Goal: Navigation & Orientation: Find specific page/section

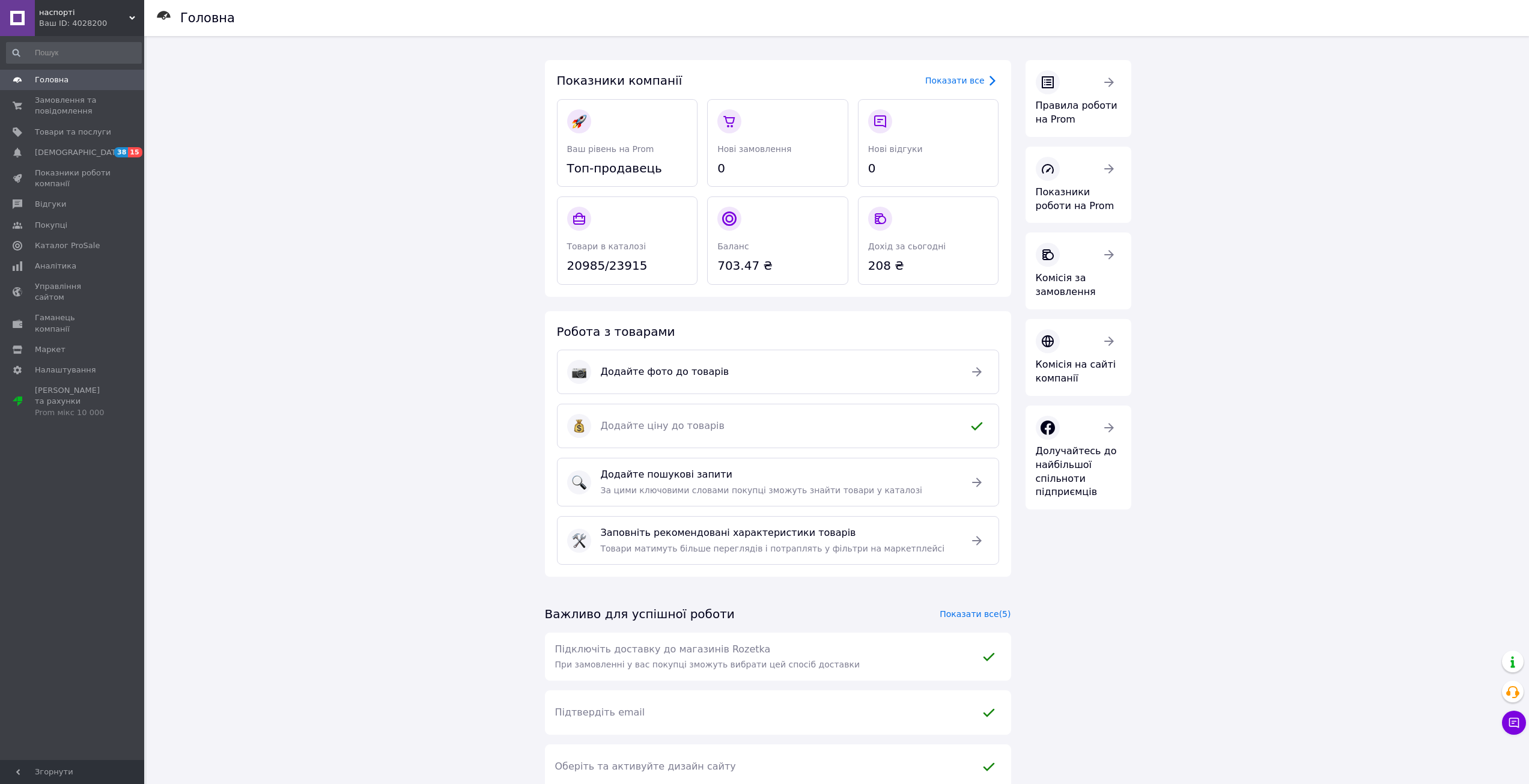
click at [52, 88] on link "Головна" at bounding box center [74, 80] width 148 height 20
click at [71, 152] on span "[DEMOGRAPHIC_DATA]" at bounding box center [79, 153] width 89 height 11
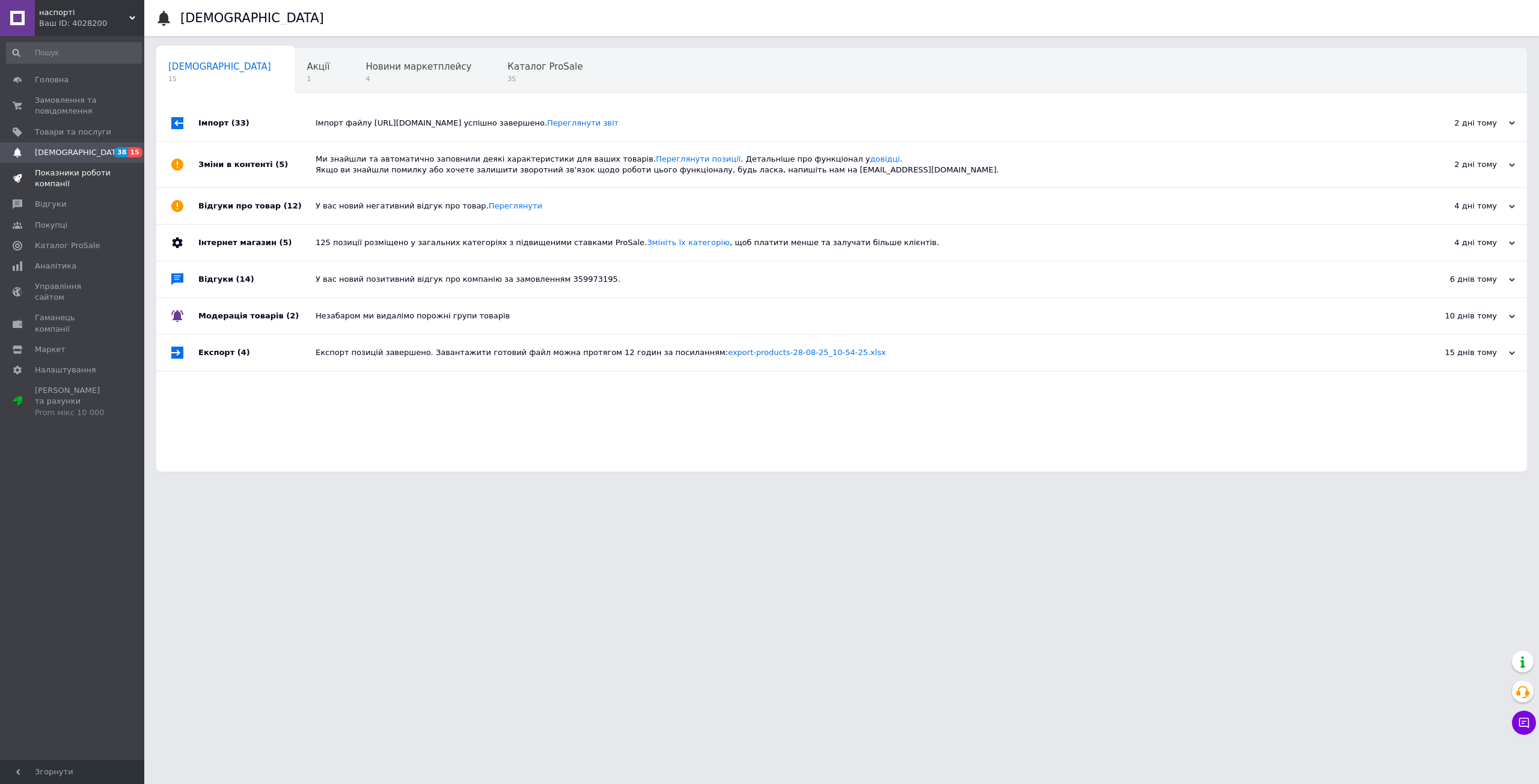
click at [72, 181] on span "Показники роботи компанії" at bounding box center [73, 178] width 76 height 21
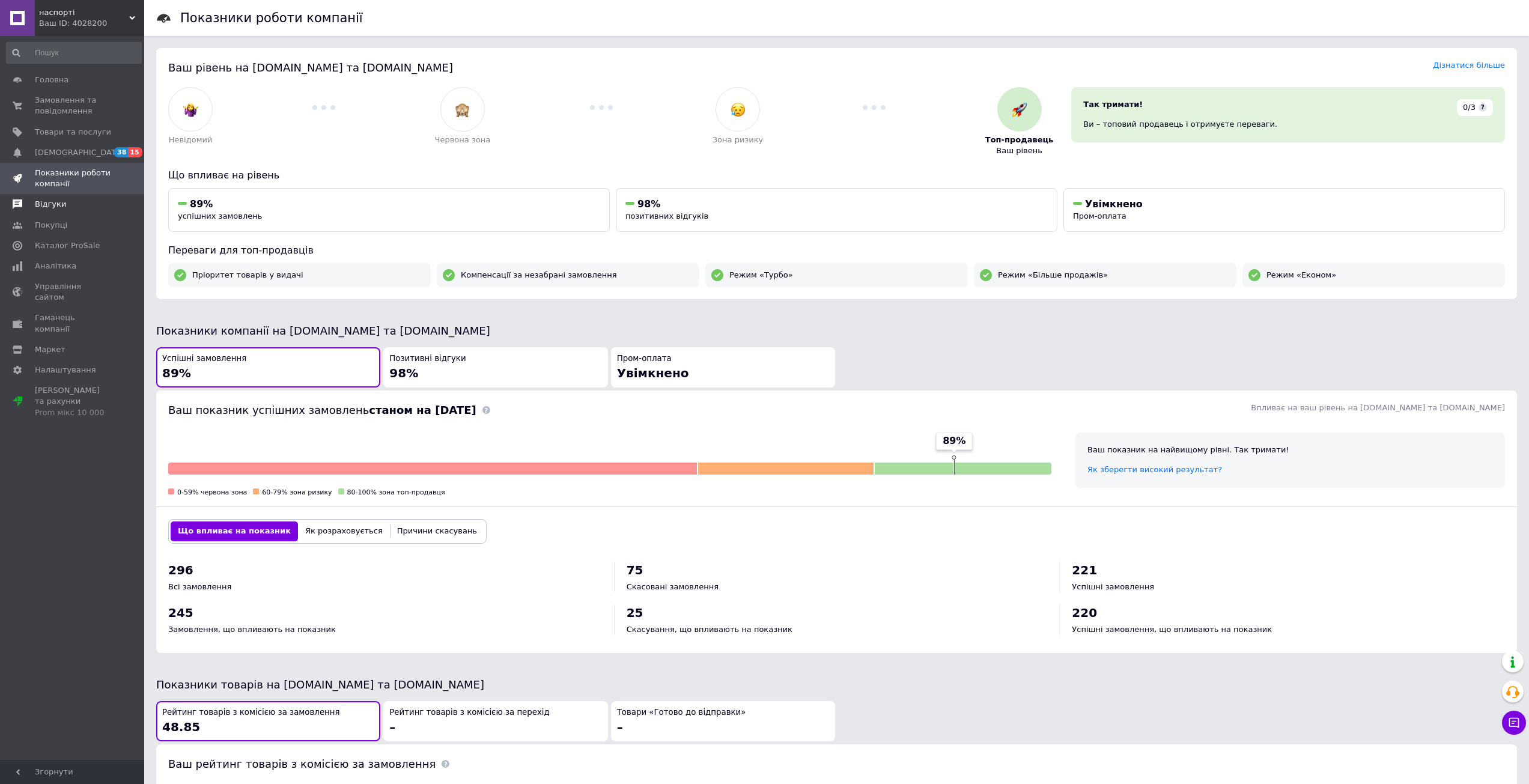
click at [94, 209] on span "Відгуки" at bounding box center [73, 205] width 76 height 11
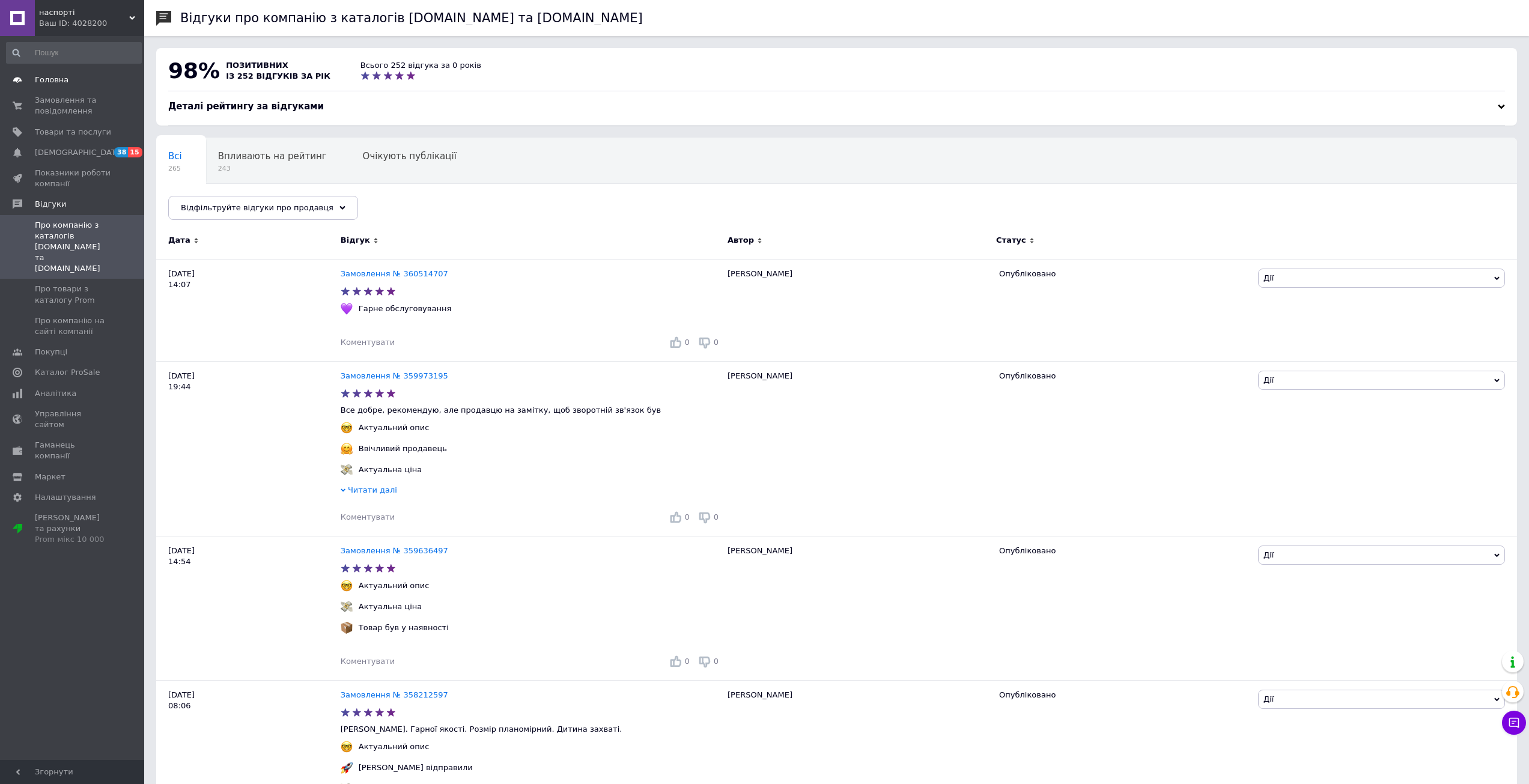
click at [49, 80] on span "Головна" at bounding box center [51, 80] width 34 height 11
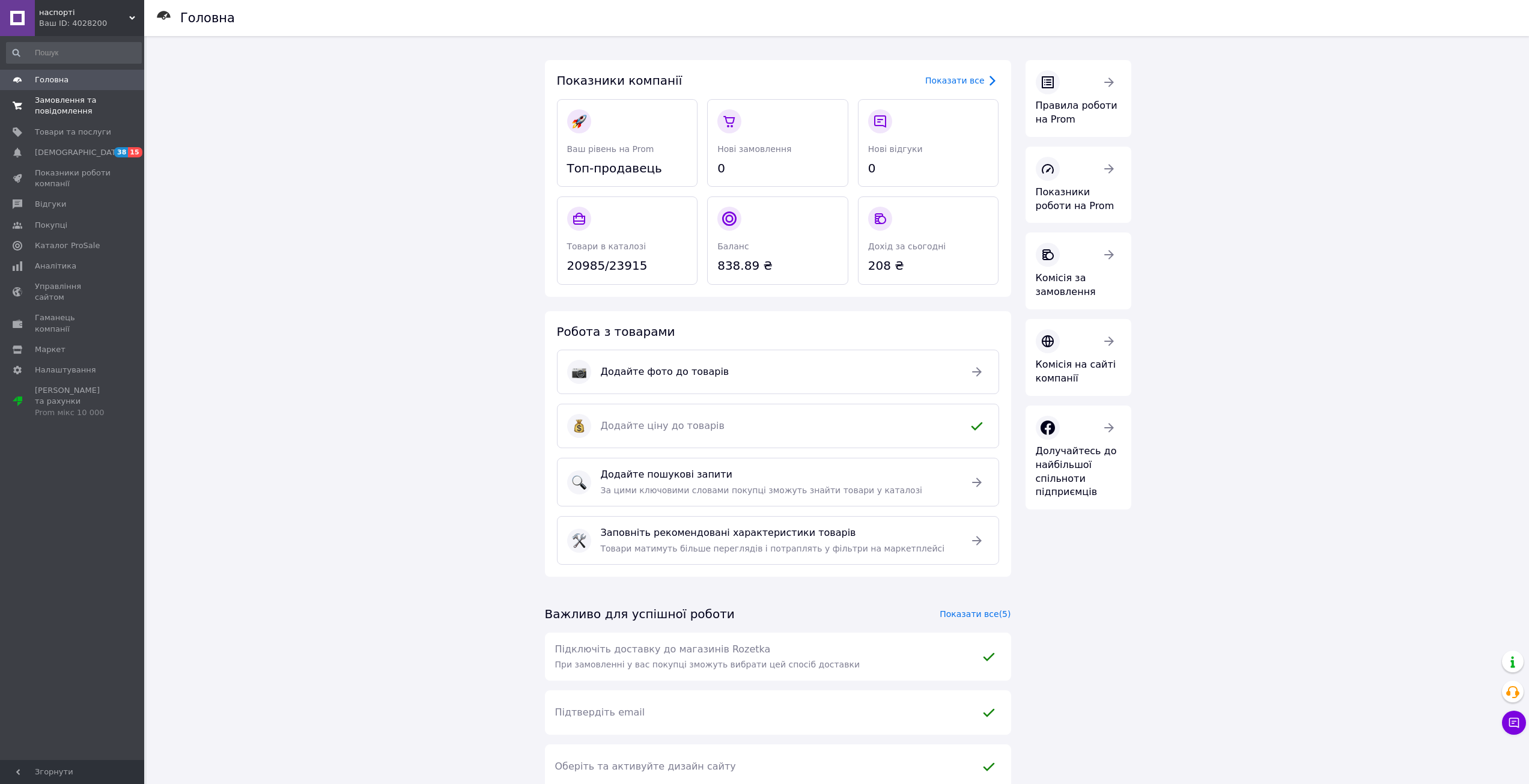
click at [47, 109] on span "Замовлення та повідомлення" at bounding box center [73, 105] width 76 height 21
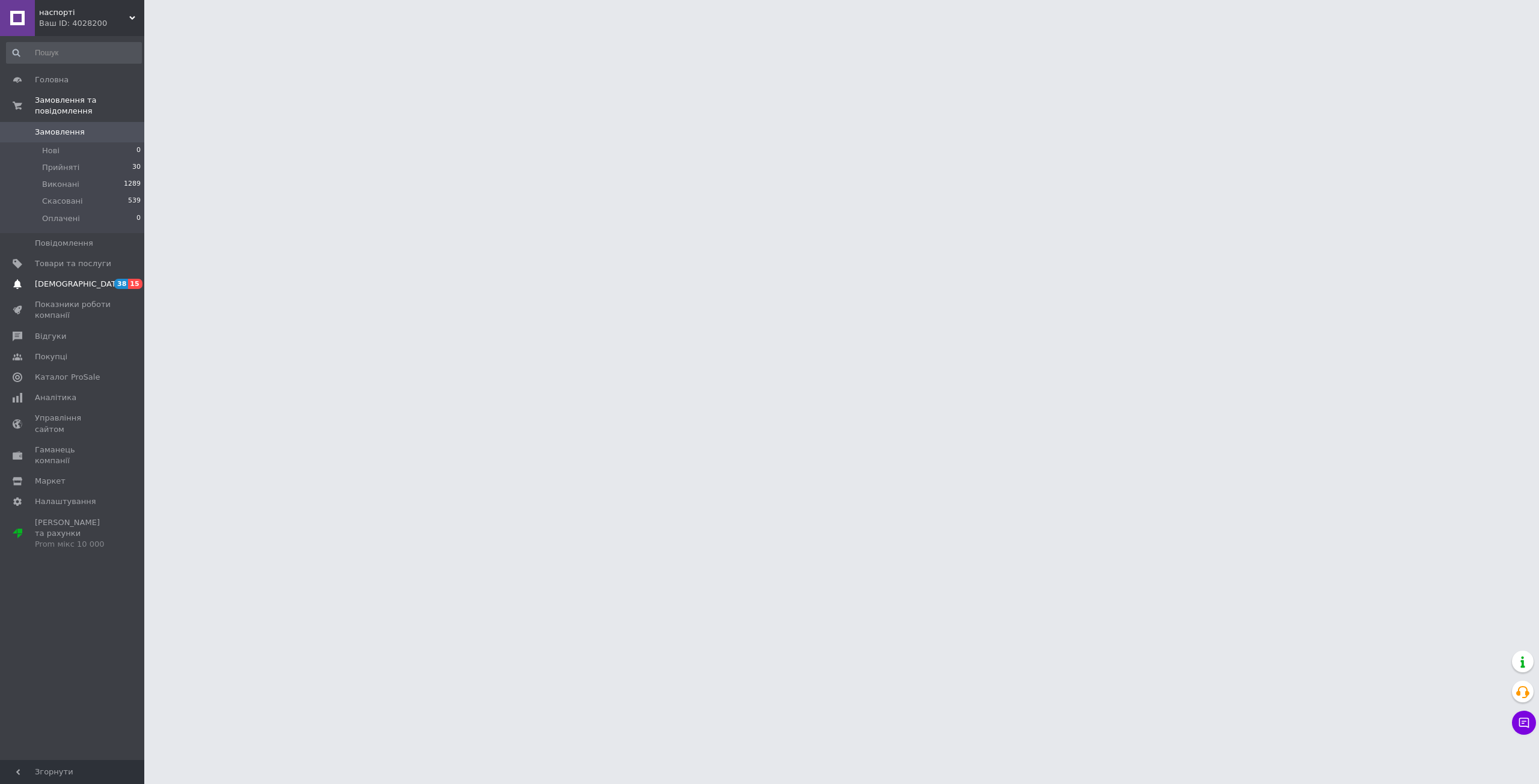
click at [75, 278] on span "[DEMOGRAPHIC_DATA]" at bounding box center [79, 284] width 89 height 11
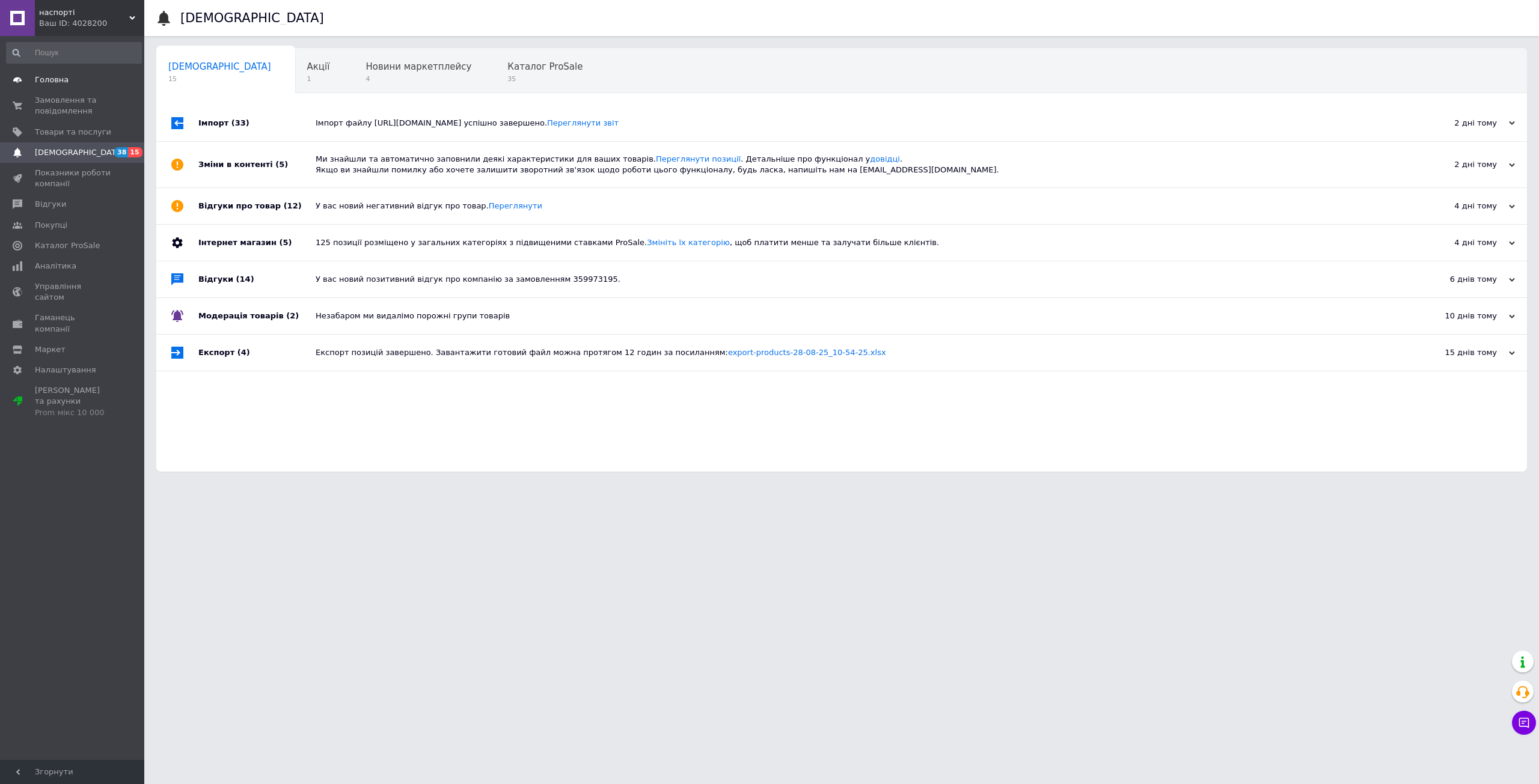
click at [86, 81] on span "Головна" at bounding box center [73, 80] width 76 height 11
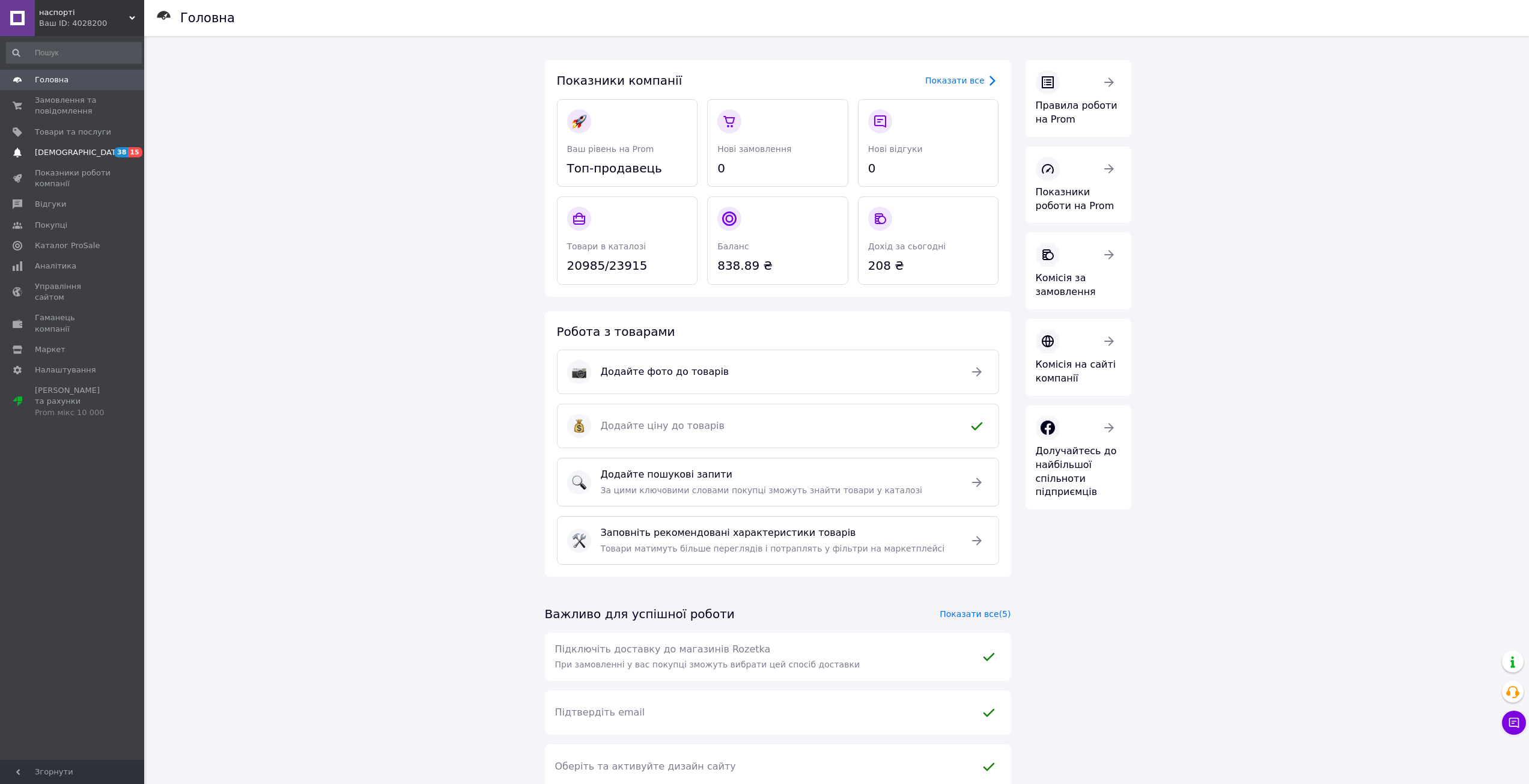
click at [61, 152] on span "[DEMOGRAPHIC_DATA]" at bounding box center [79, 153] width 89 height 11
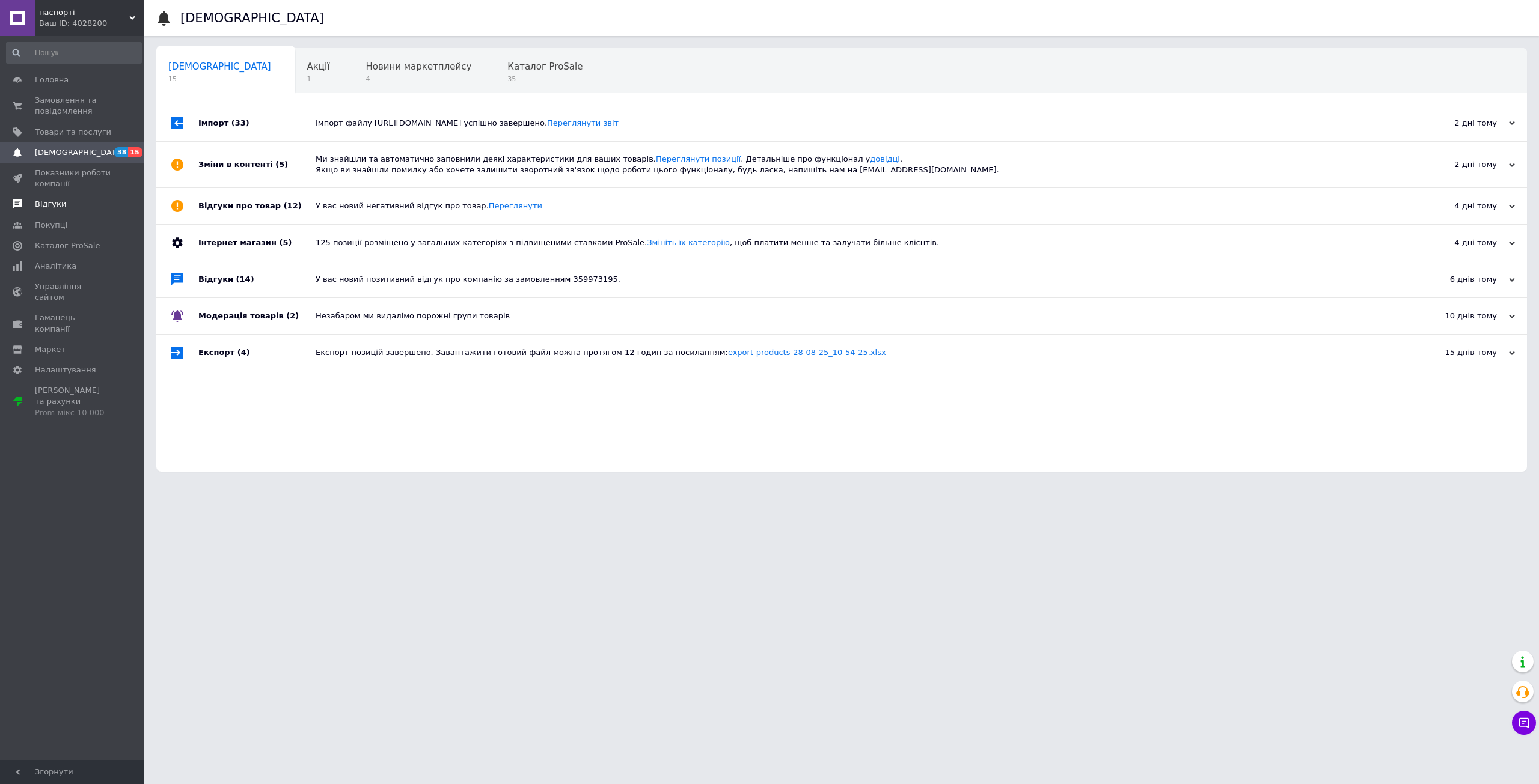
click at [54, 199] on span "Відгуки" at bounding box center [50, 205] width 32 height 11
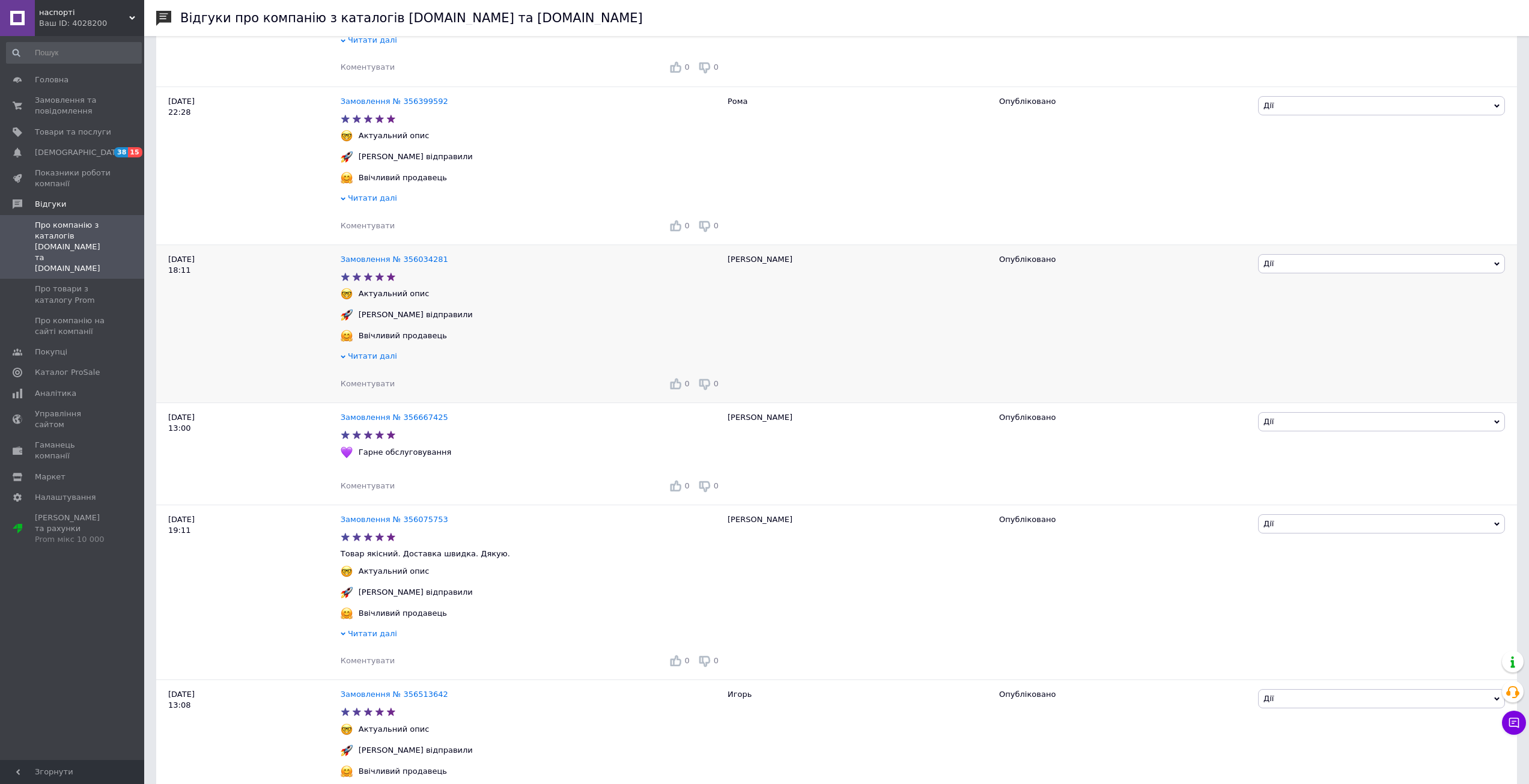
scroll to position [2505, 0]
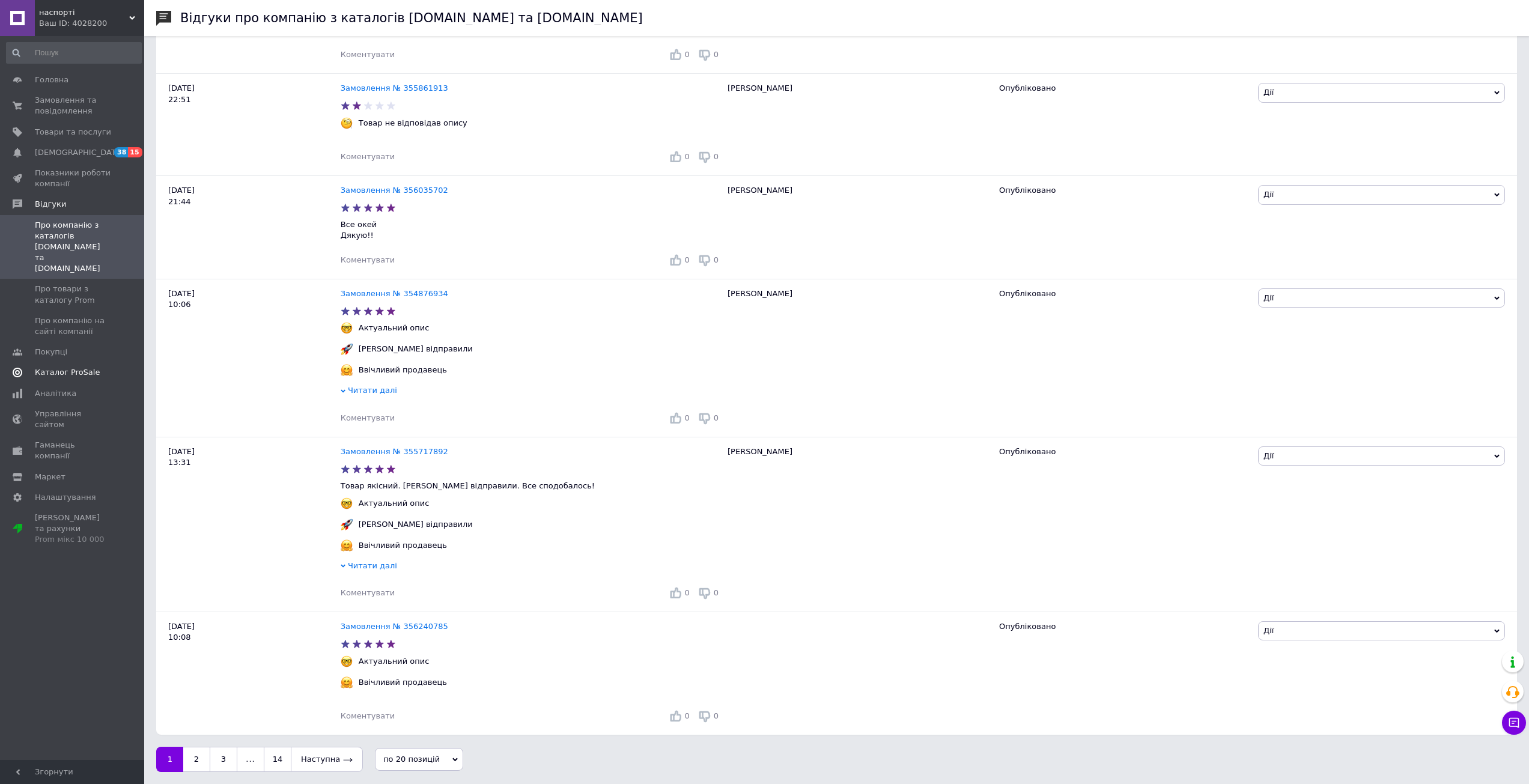
click at [55, 367] on span "Каталог ProSale" at bounding box center [67, 372] width 65 height 11
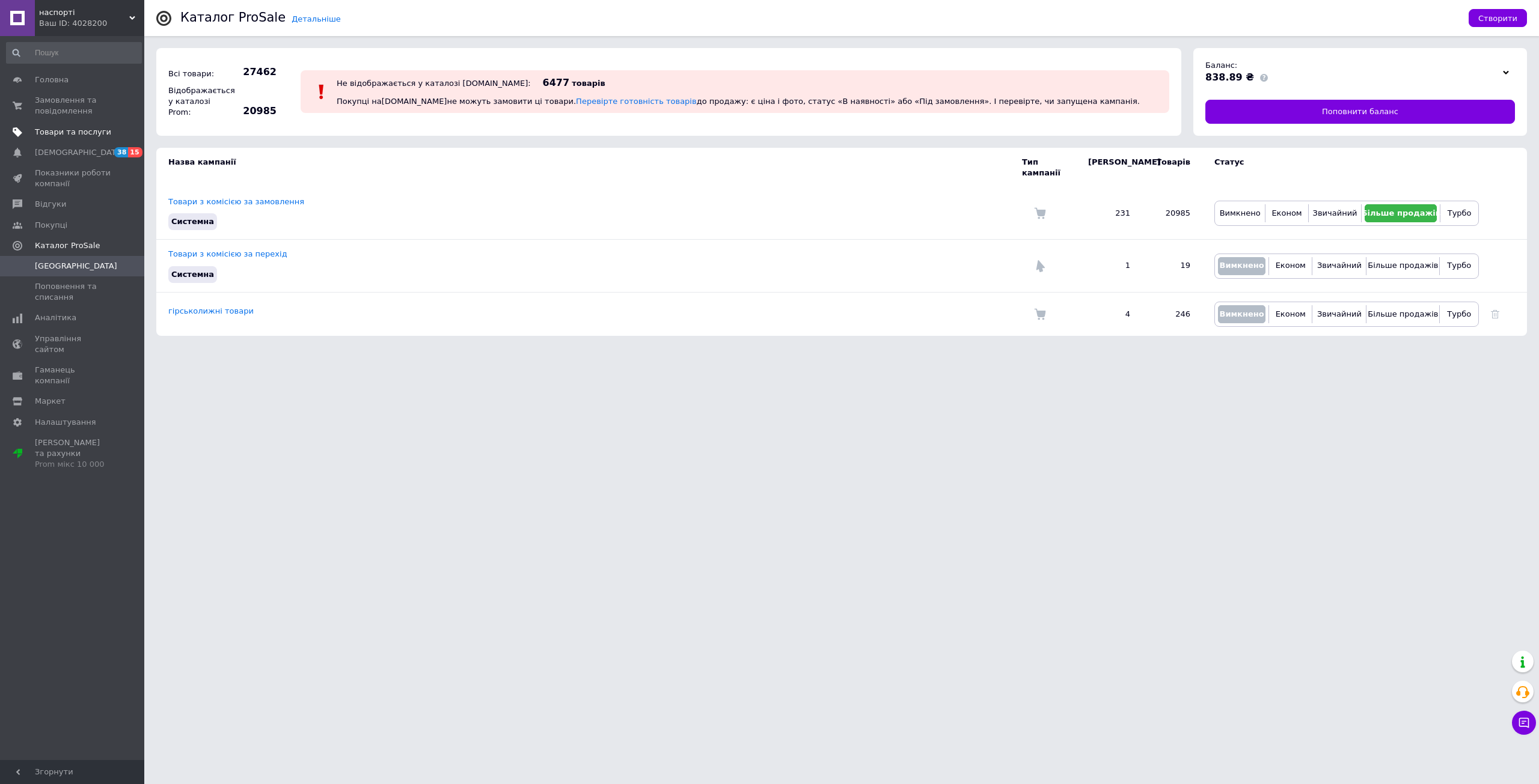
click at [89, 130] on span "Товари та послуги" at bounding box center [73, 132] width 76 height 11
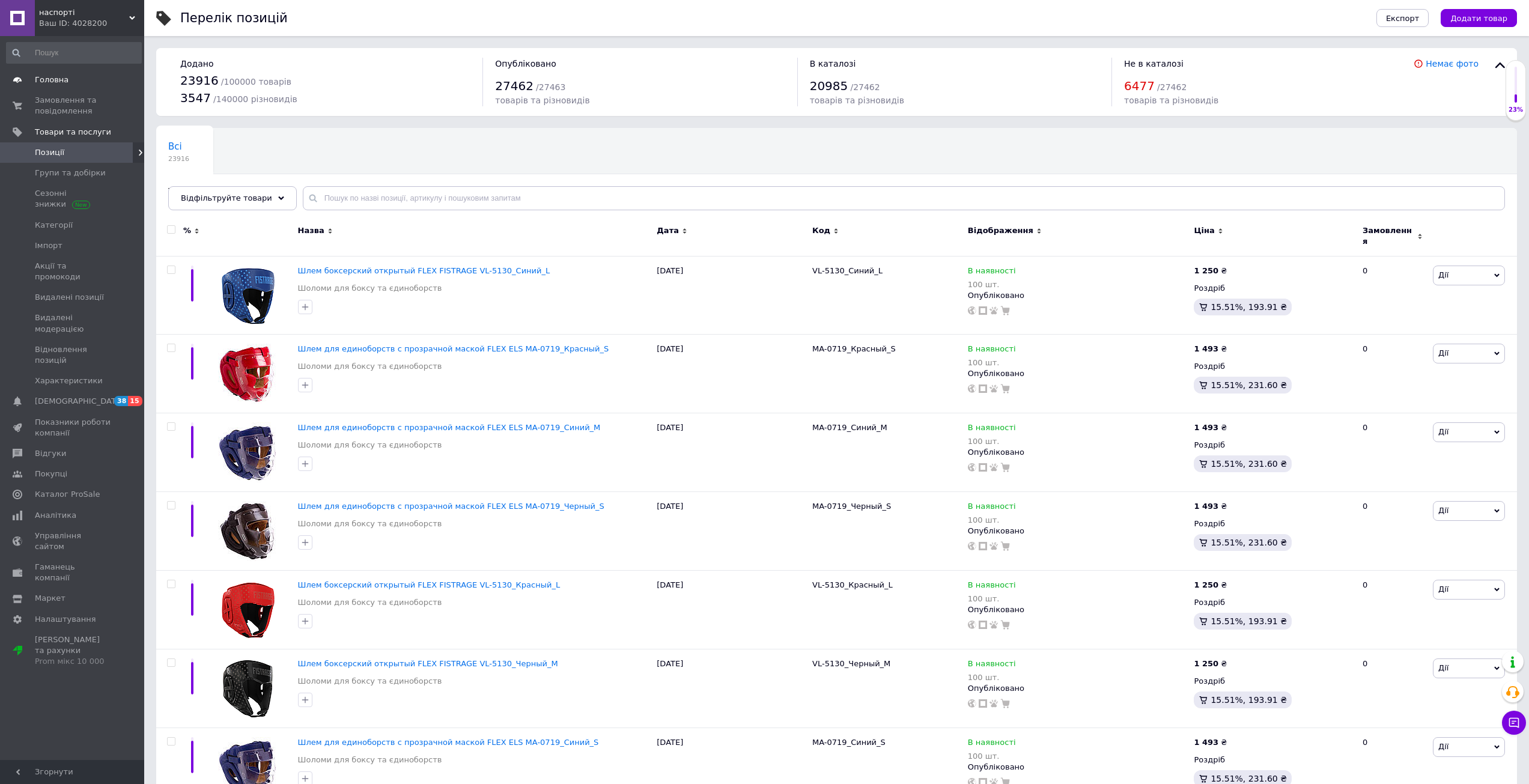
click at [45, 80] on span "Головна" at bounding box center [51, 80] width 34 height 11
